Goal: Task Accomplishment & Management: Manage account settings

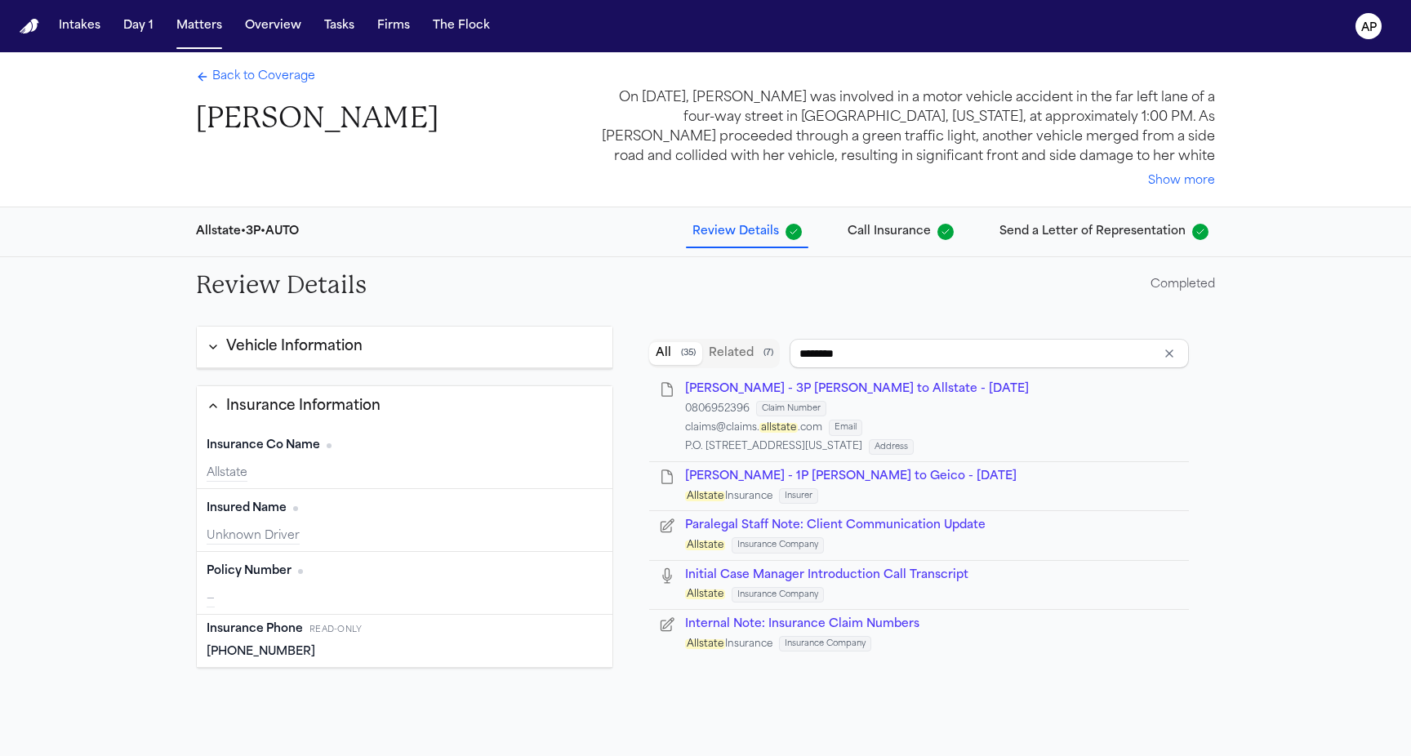
click at [227, 81] on span "Back to Coverage" at bounding box center [263, 77] width 103 height 16
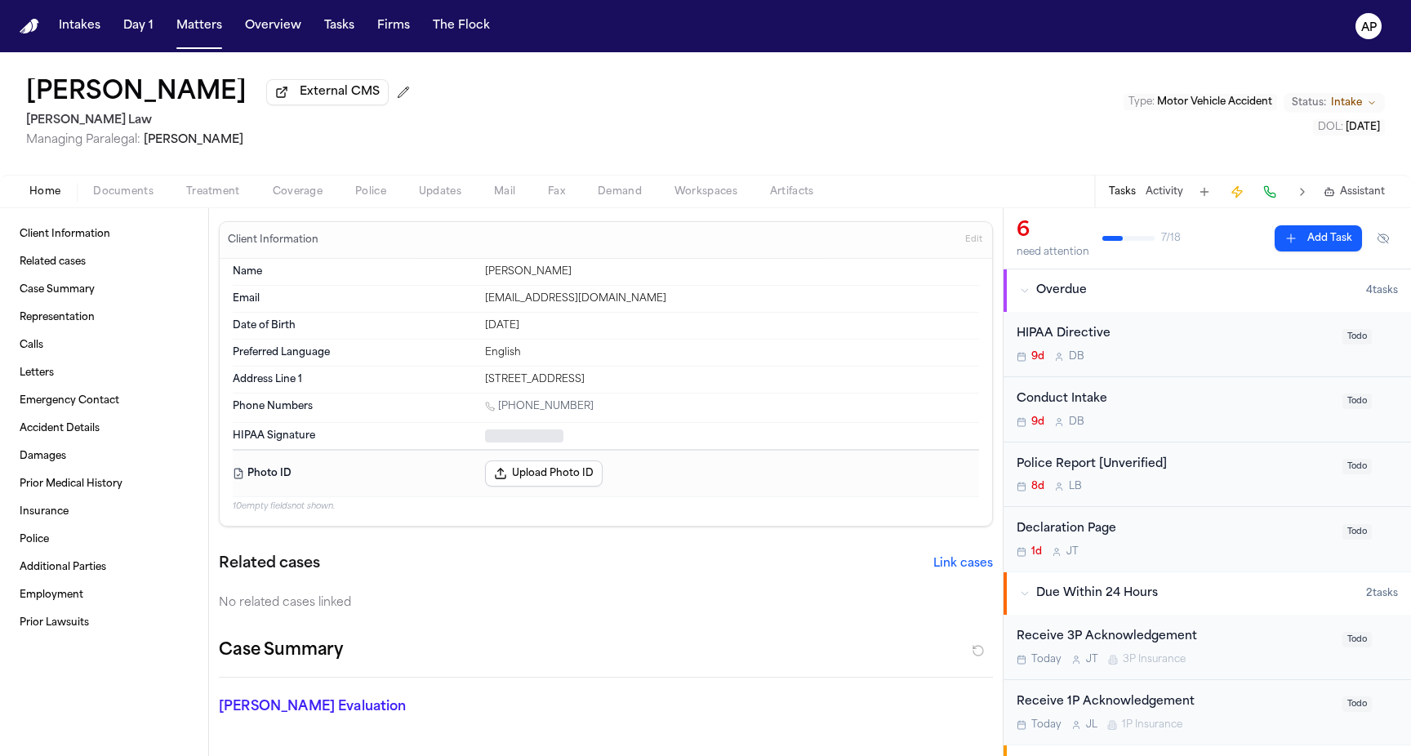
click at [22, 190] on button "Home" at bounding box center [45, 192] width 64 height 20
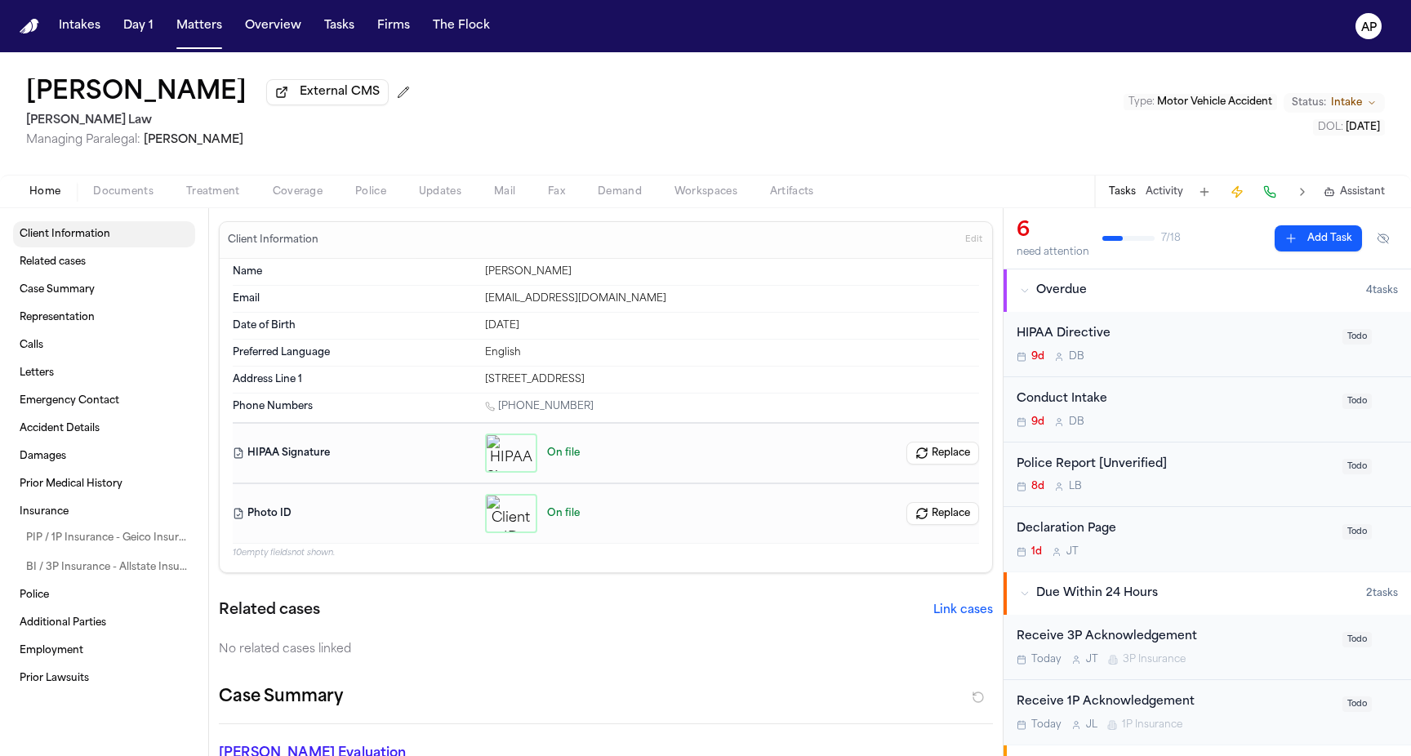
click at [94, 240] on span "Client Information" at bounding box center [65, 234] width 91 height 13
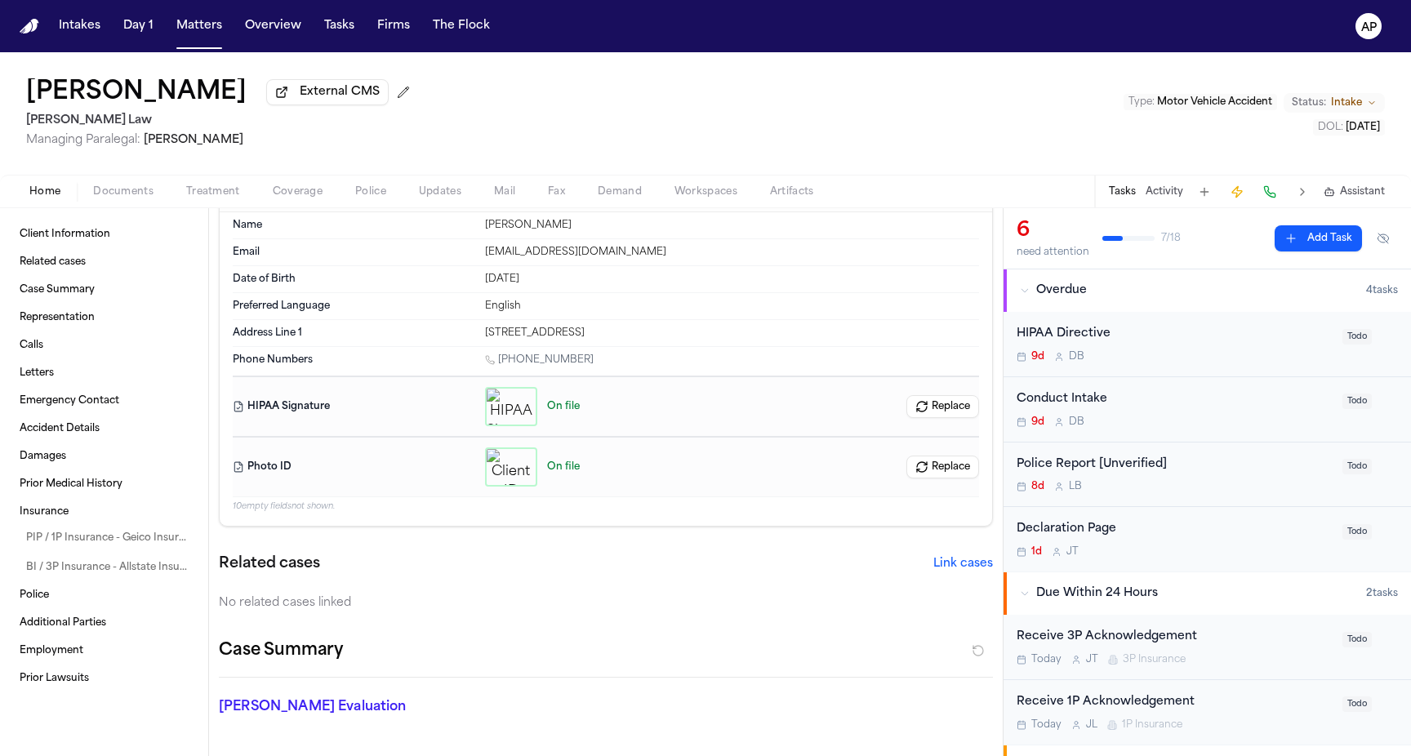
scroll to position [57, 0]
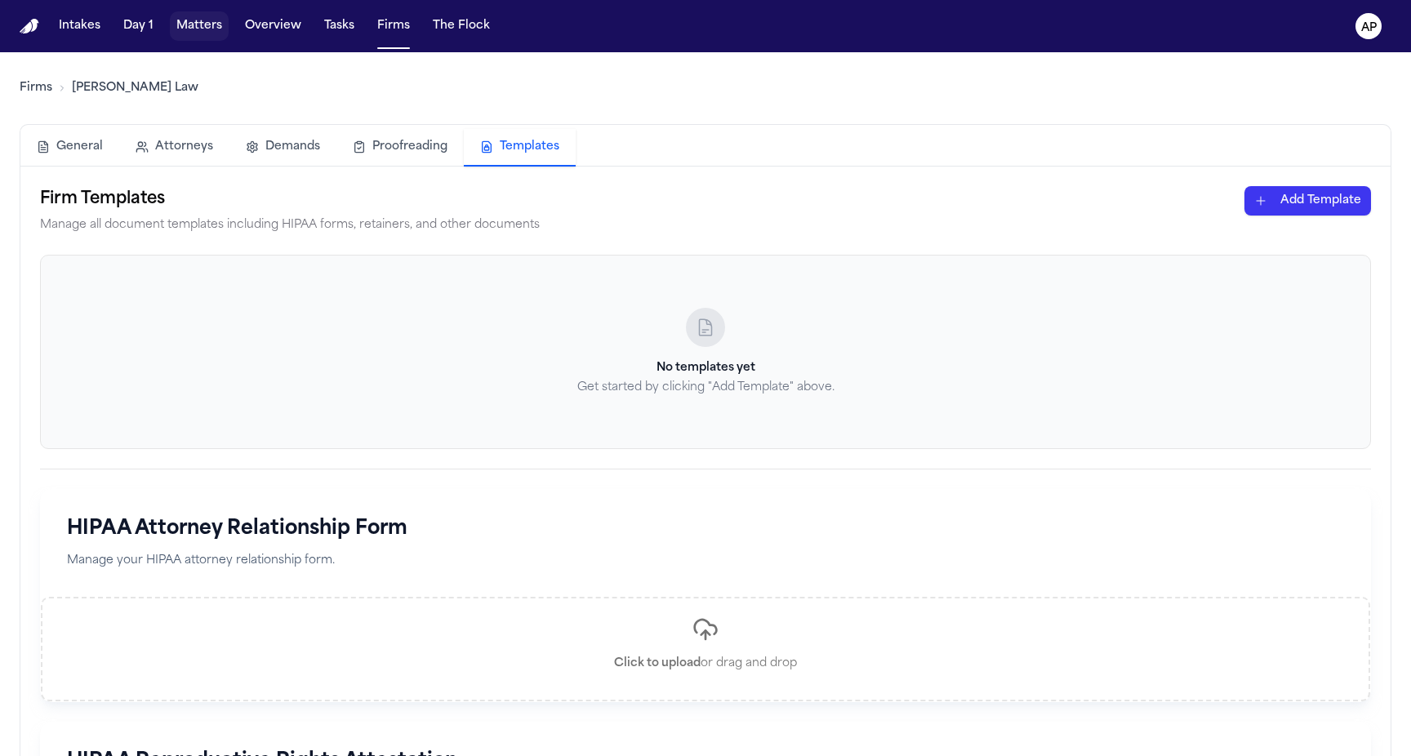
click at [198, 22] on button "Matters" at bounding box center [199, 25] width 59 height 29
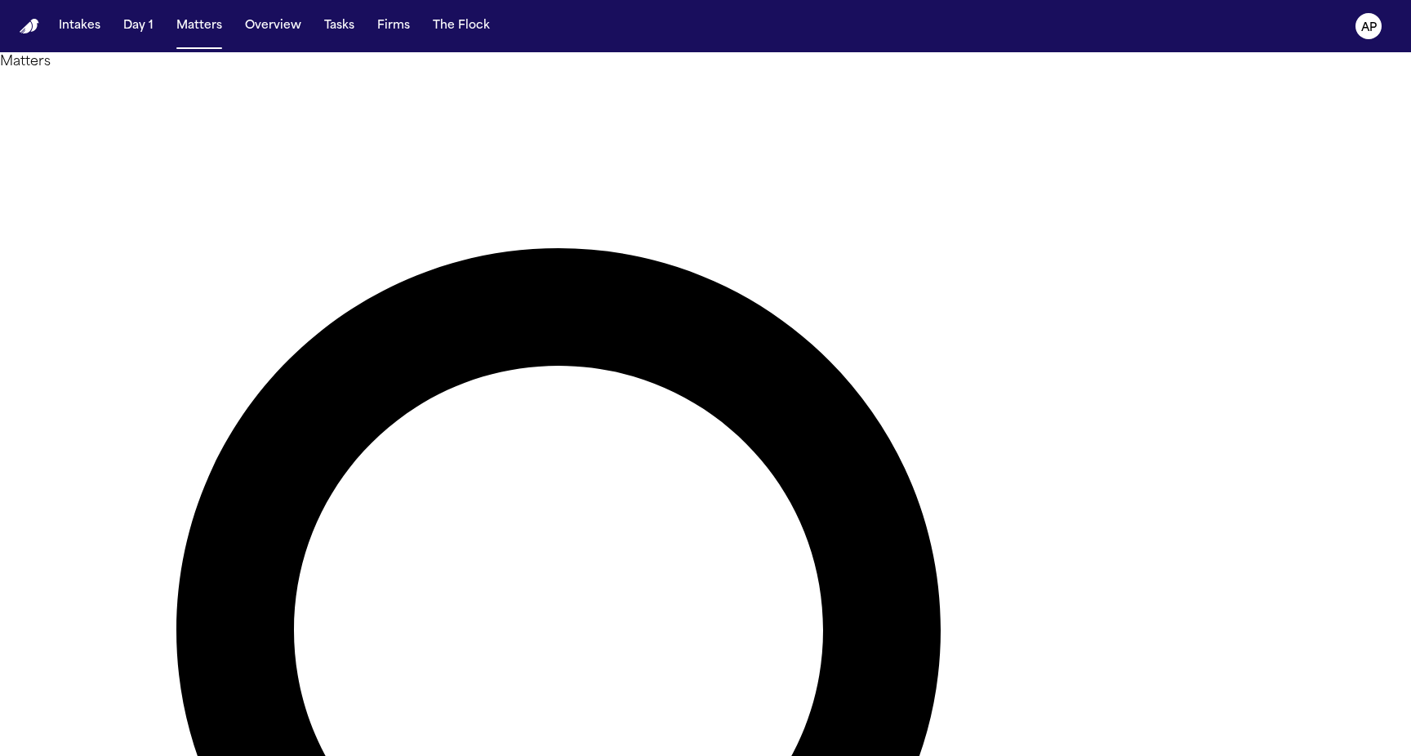
click at [362, 20] on div "Intakes Day 1 Matters Overview Tasks Firms The Flock" at bounding box center [274, 25] width 444 height 29
click at [371, 28] on button "Firms" at bounding box center [394, 25] width 46 height 29
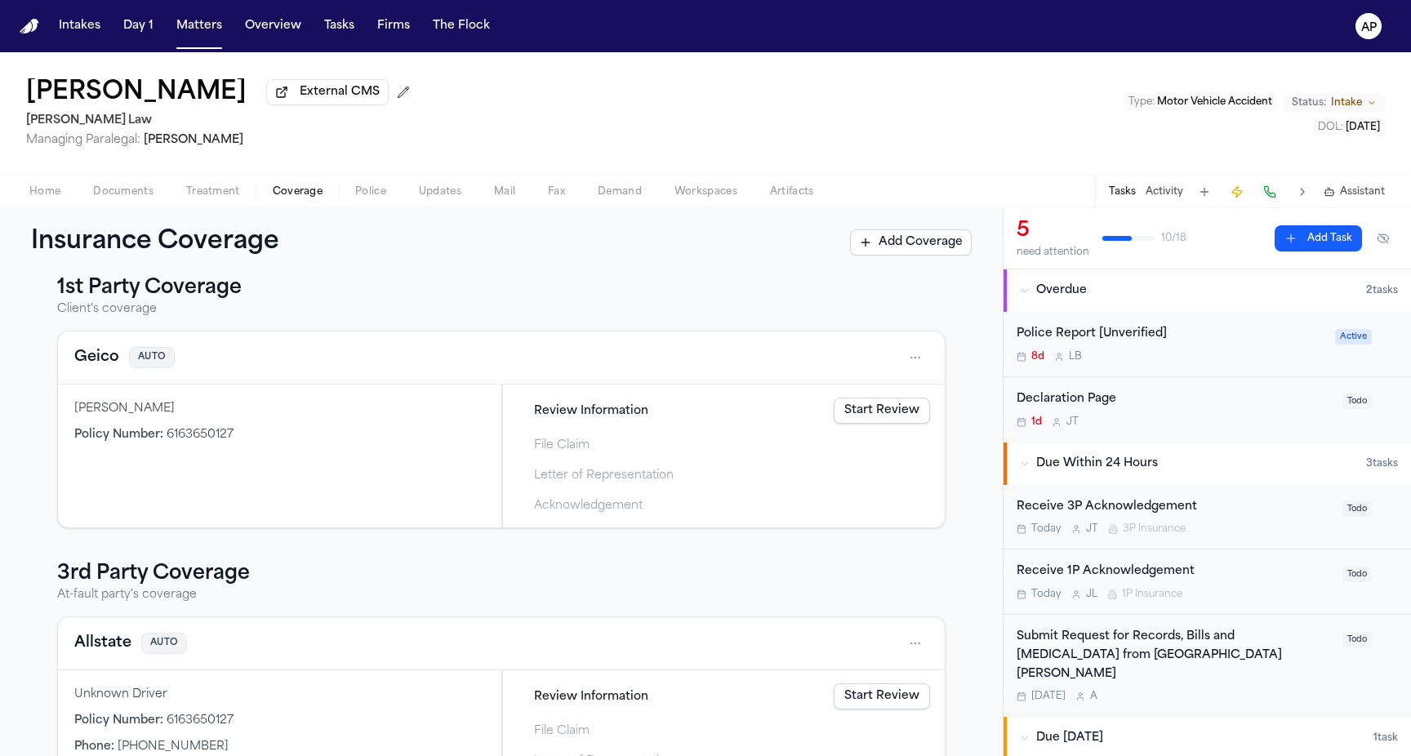
scroll to position [27, 0]
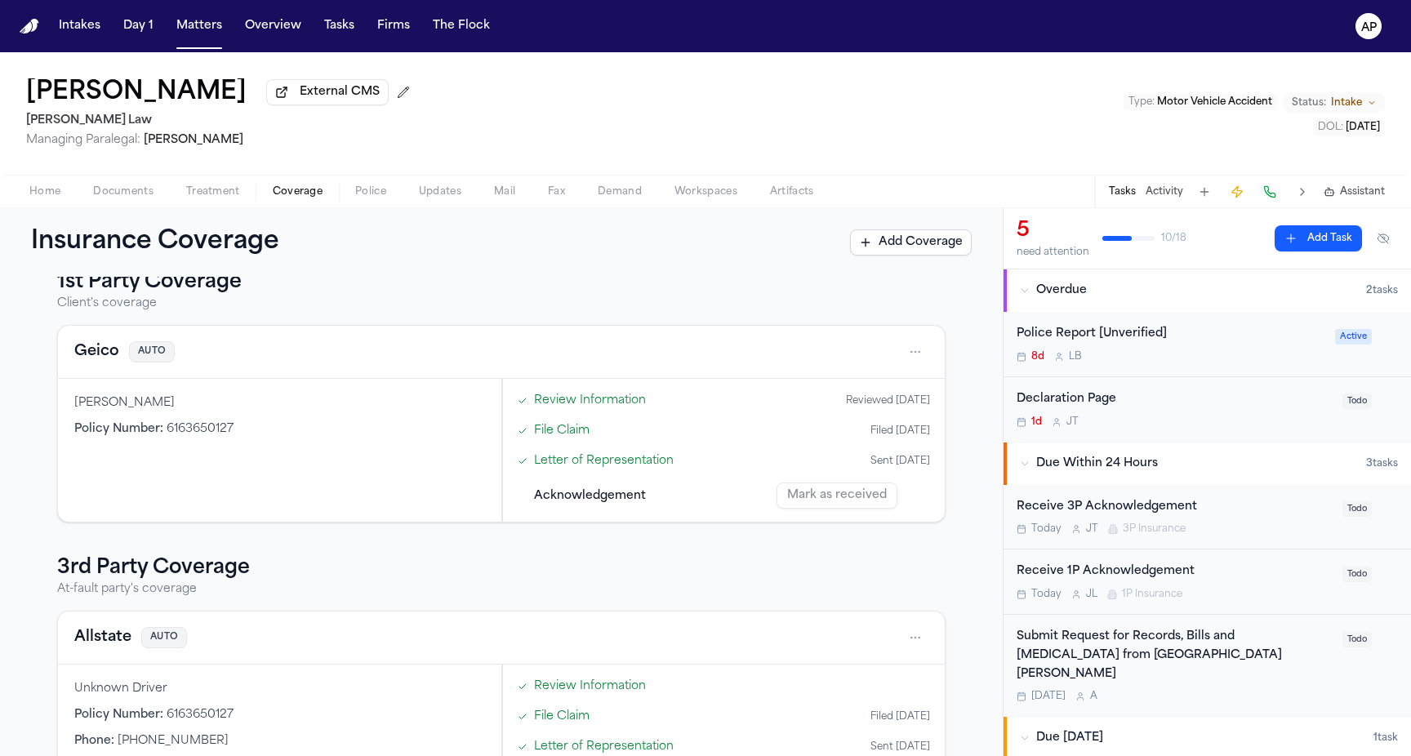
click at [608, 467] on link "Letter of Representation" at bounding box center [604, 460] width 140 height 17
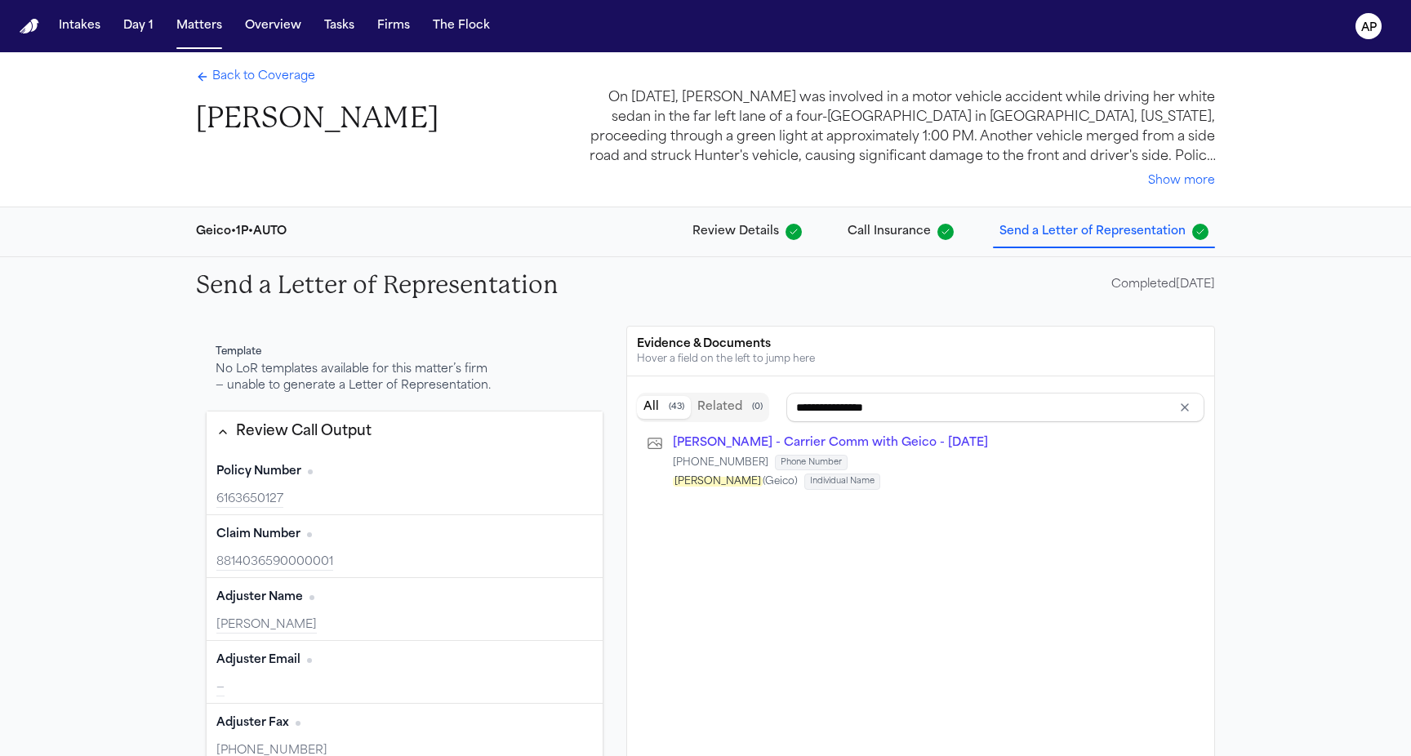
click at [365, 515] on div "Claim Number Edit 8814036590000001" at bounding box center [405, 546] width 396 height 63
type input "**********"
click at [363, 507] on div "6163650127" at bounding box center [404, 500] width 377 height 16
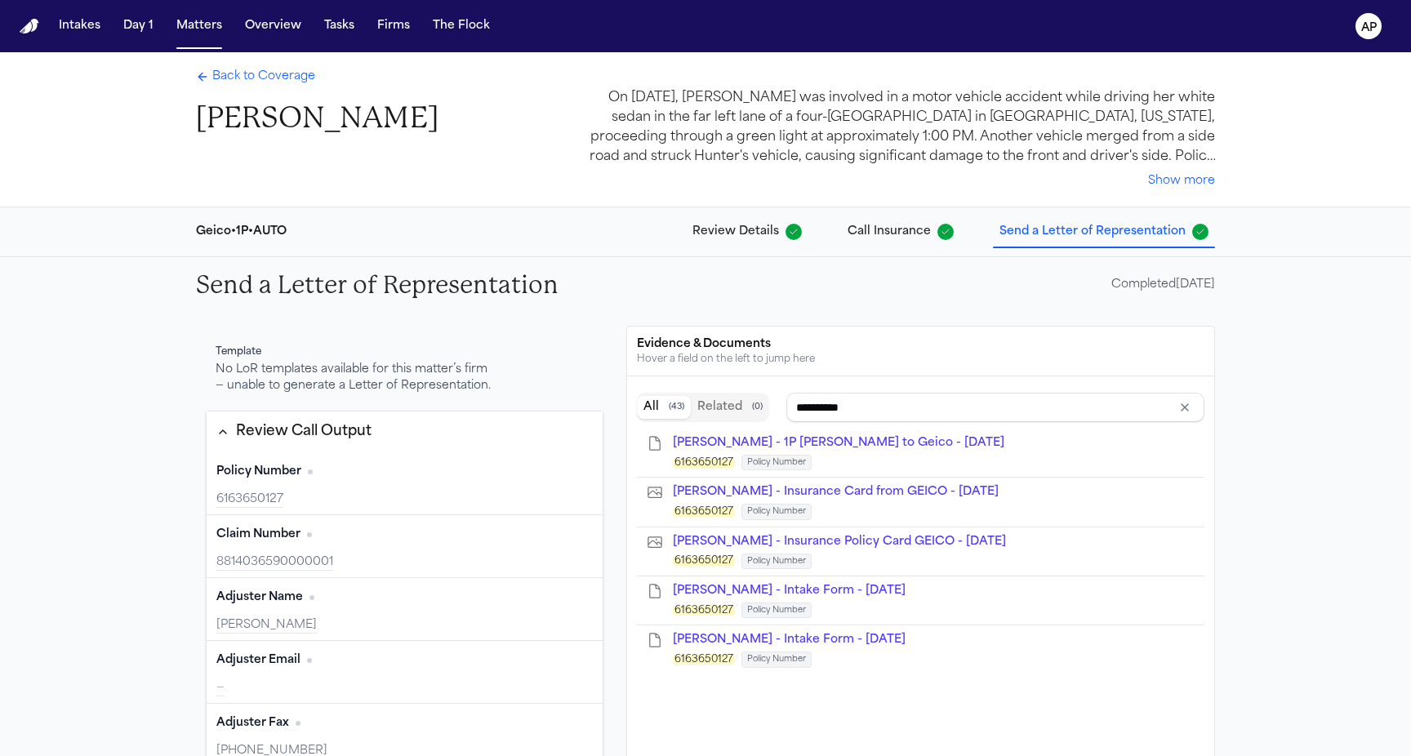
click at [577, 479] on button "Edit" at bounding box center [572, 472] width 41 height 26
click at [400, 500] on input "**********" at bounding box center [322, 496] width 213 height 29
click at [570, 503] on button "Update" at bounding box center [565, 497] width 56 height 26
click at [198, 25] on button "Matters" at bounding box center [199, 25] width 59 height 29
